Goal: Task Accomplishment & Management: Complete application form

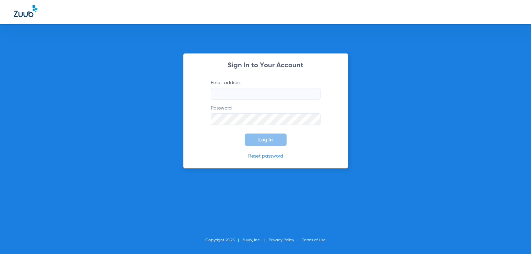
type input "[EMAIL_ADDRESS][DOMAIN_NAME]"
click at [265, 138] on span "Log In" at bounding box center [266, 139] width 14 height 5
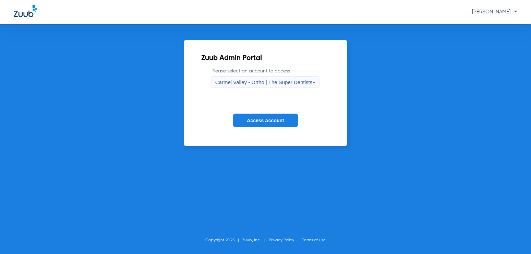
drag, startPoint x: 252, startPoint y: 81, endPoint x: 253, endPoint y: 88, distance: 6.7
click at [252, 81] on span "Carmel Valley - Ortho | The Super Dentists" at bounding box center [263, 82] width 97 height 6
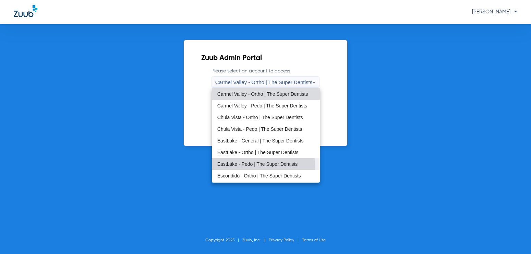
click at [260, 167] on mat-option "EastLake - Pedo | The Super Dentists" at bounding box center [266, 164] width 108 height 12
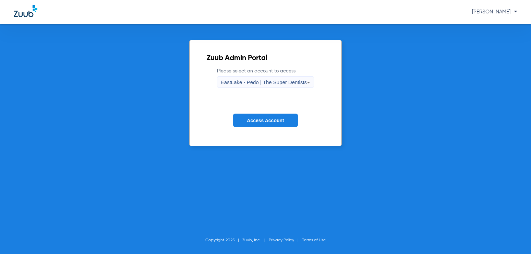
click at [252, 121] on span "Access Account" at bounding box center [265, 120] width 37 height 5
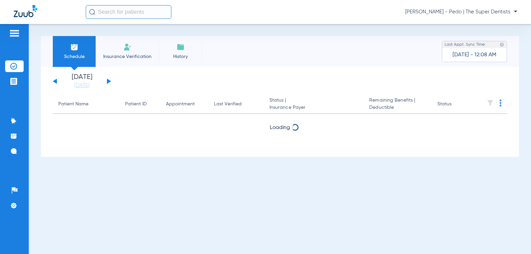
drag, startPoint x: 126, startPoint y: 51, endPoint x: 369, endPoint y: 26, distance: 243.8
click at [127, 51] on li "Insurance Verification" at bounding box center [127, 51] width 63 height 31
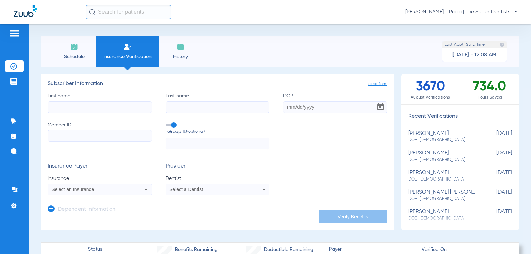
click at [82, 134] on input "Member ID" at bounding box center [100, 136] width 104 height 12
paste input "521658007"
type input "521658007"
click at [84, 106] on input "First name" at bounding box center [100, 107] width 104 height 12
type input "N"
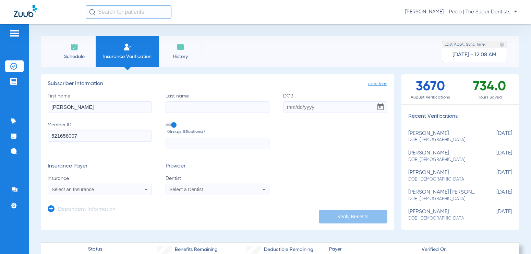
type input "[PERSON_NAME]"
click at [202, 104] on input "Last name" at bounding box center [218, 107] width 104 height 12
type input "[PERSON_NAME]"
click at [287, 109] on input "DOB" at bounding box center [335, 107] width 104 height 12
click at [298, 105] on input "021471988" at bounding box center [335, 107] width 104 height 12
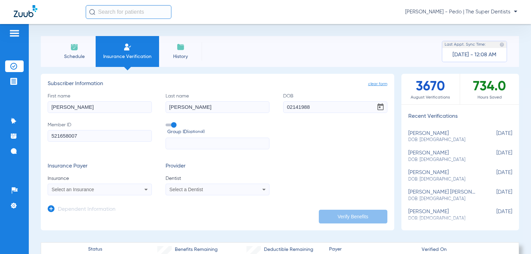
type input "[DATE]"
click at [241, 135] on span "Group ID (optional)" at bounding box center [218, 131] width 103 height 7
click at [167, 122] on input "Group ID (optional)" at bounding box center [167, 122] width 0 height 0
click at [84, 188] on span "Select an Insurance" at bounding box center [73, 189] width 43 height 5
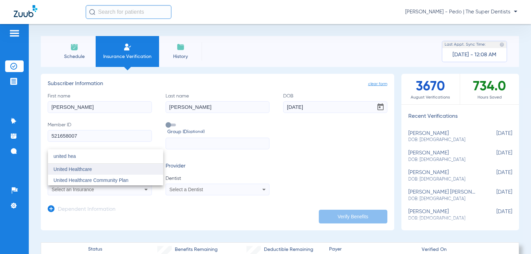
type input "united hea"
click at [88, 172] on mat-option "United Healthcare" at bounding box center [105, 169] width 115 height 11
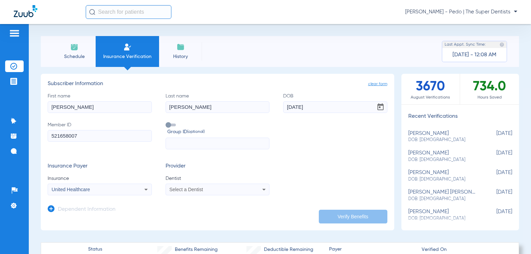
click at [187, 188] on span "Select a Dentist" at bounding box center [186, 189] width 34 height 5
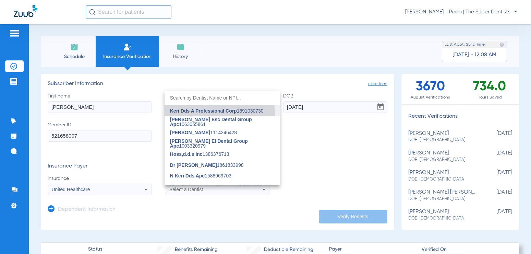
click at [203, 114] on mat-option "Keri Dds A Professional Corp 1891030730" at bounding box center [222, 110] width 115 height 11
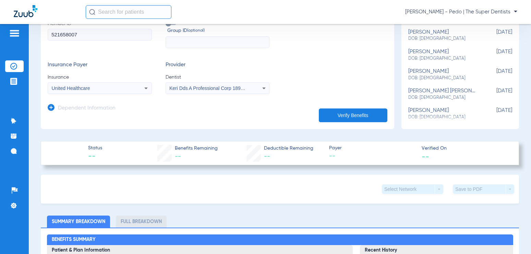
scroll to position [103, 0]
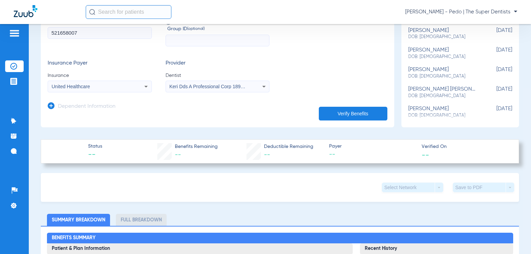
click at [49, 106] on icon at bounding box center [51, 105] width 7 height 7
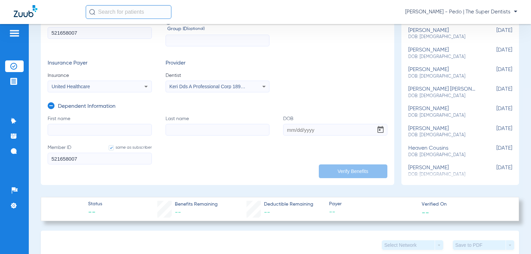
click at [94, 131] on input "First name" at bounding box center [100, 130] width 104 height 12
type input "[PERSON_NAME]"
click at [203, 127] on input "Last name" at bounding box center [218, 130] width 104 height 12
type input "[PERSON_NAME]"
click at [288, 129] on input "DOB" at bounding box center [335, 130] width 104 height 12
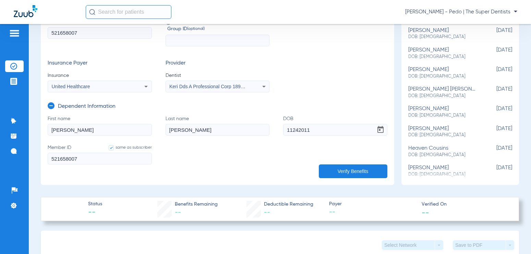
type input "[DATE]"
click at [338, 168] on button "Verify Benefits" at bounding box center [353, 171] width 69 height 14
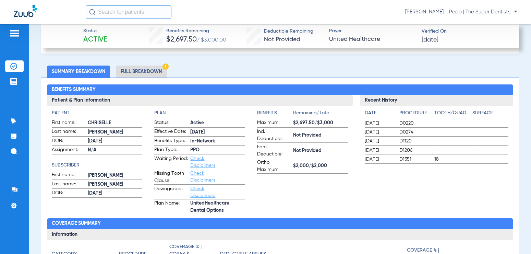
scroll to position [274, 0]
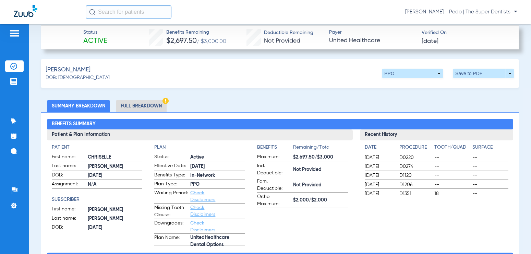
drag, startPoint x: 143, startPoint y: 100, endPoint x: 165, endPoint y: 103, distance: 22.8
click at [143, 100] on li "Full Breakdown" at bounding box center [141, 106] width 51 height 12
